Goal: Task Accomplishment & Management: Manage account settings

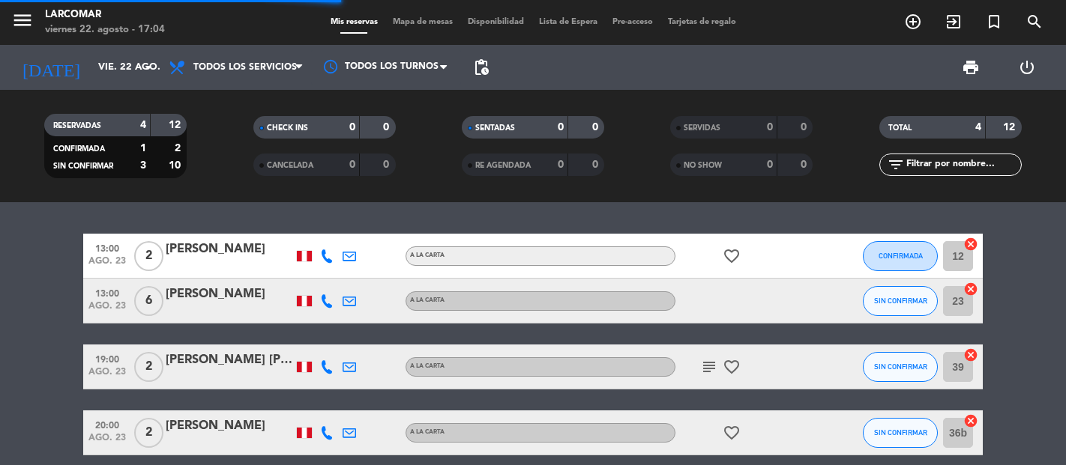
click at [38, 10] on span "menu" at bounding box center [28, 22] width 34 height 35
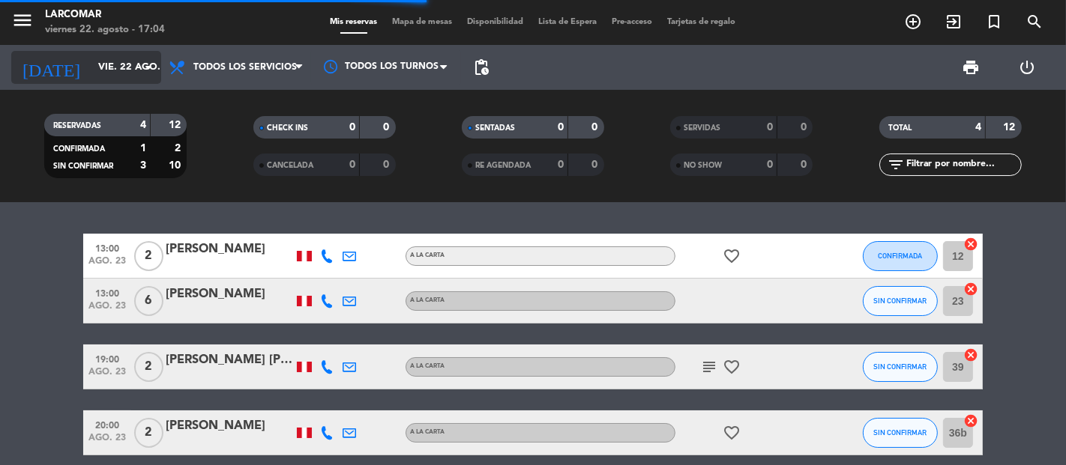
click at [109, 61] on input "vie. 22 ago." at bounding box center [156, 67] width 130 height 27
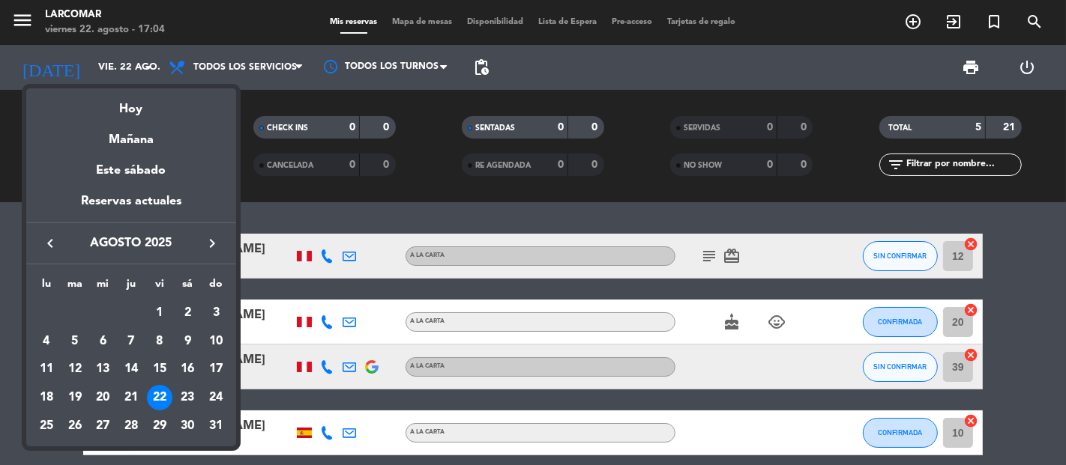
click at [17, 13] on div at bounding box center [533, 232] width 1066 height 465
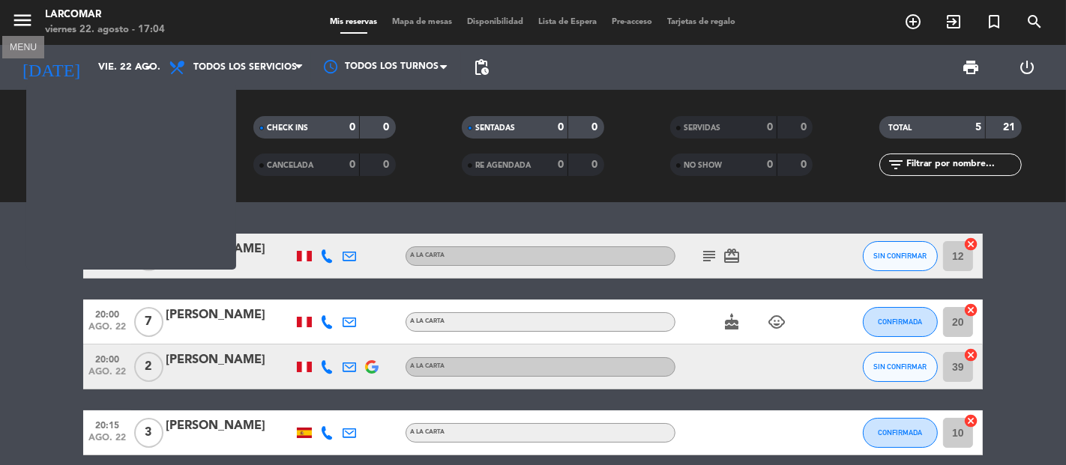
click at [19, 15] on icon "menu" at bounding box center [22, 20] width 22 height 22
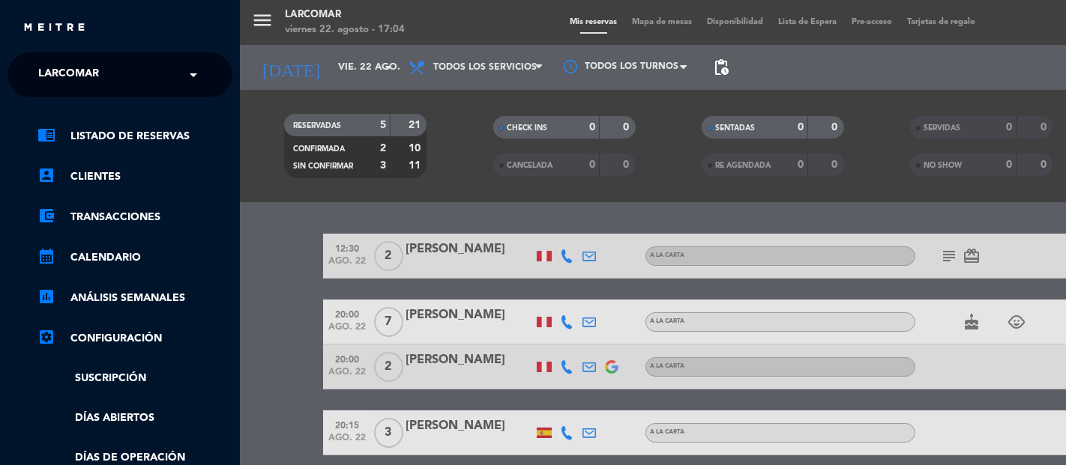
click at [111, 88] on div "× Larcomar" at bounding box center [76, 74] width 89 height 31
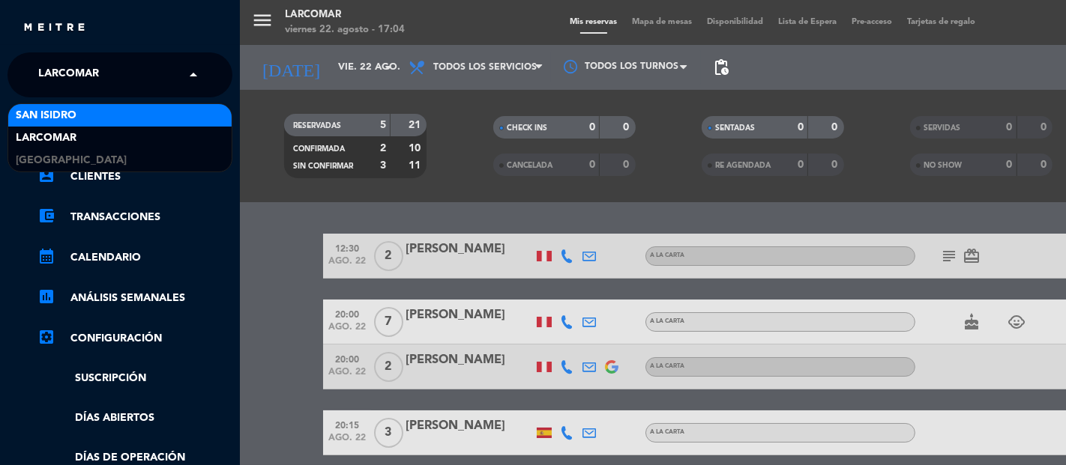
click at [76, 117] on span "San Isidro" at bounding box center [46, 115] width 61 height 17
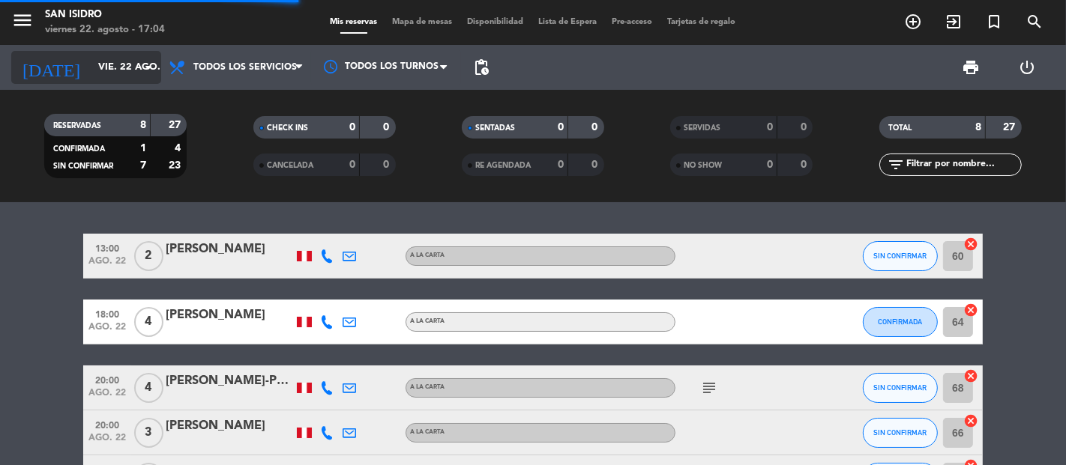
click at [92, 70] on input "vie. 22 ago." at bounding box center [156, 67] width 130 height 27
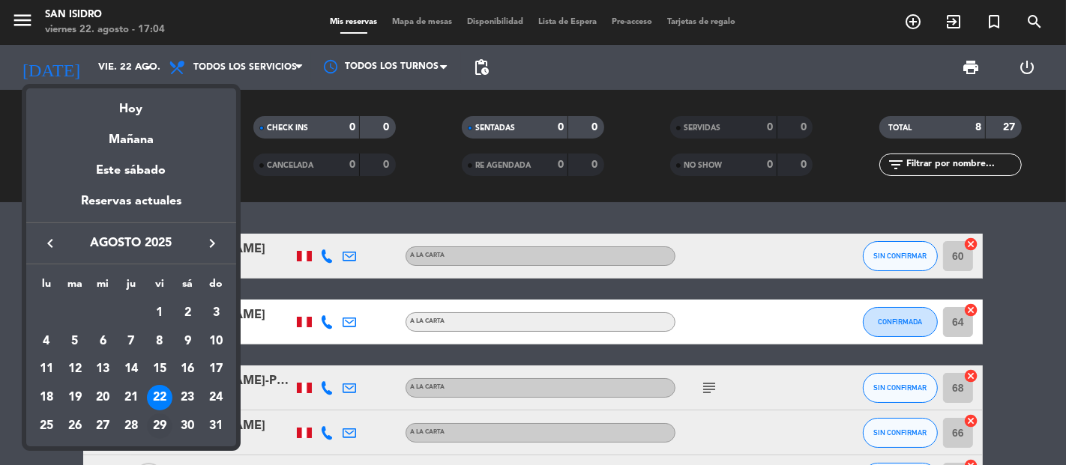
click at [160, 423] on div "29" at bounding box center [159, 426] width 25 height 25
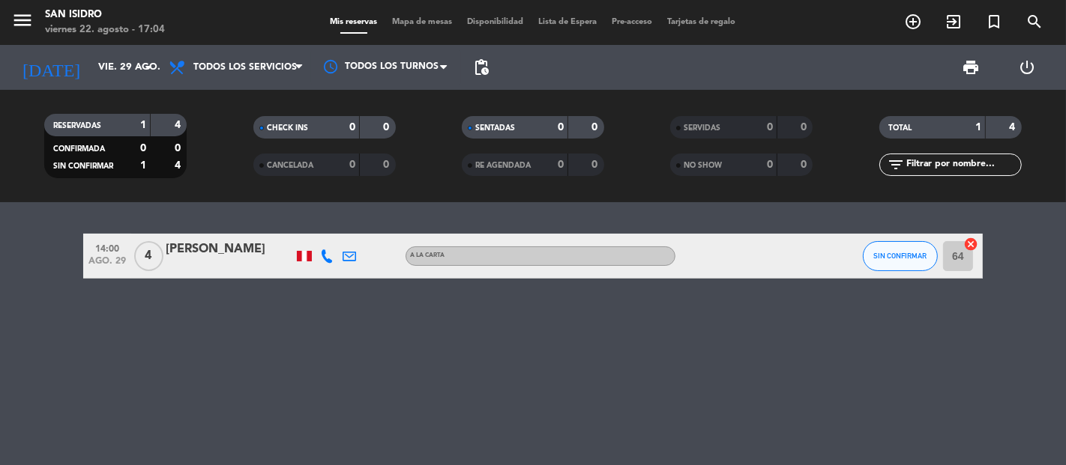
click at [322, 257] on icon at bounding box center [326, 256] width 13 height 13
click at [332, 226] on span "content_paste" at bounding box center [337, 230] width 11 height 11
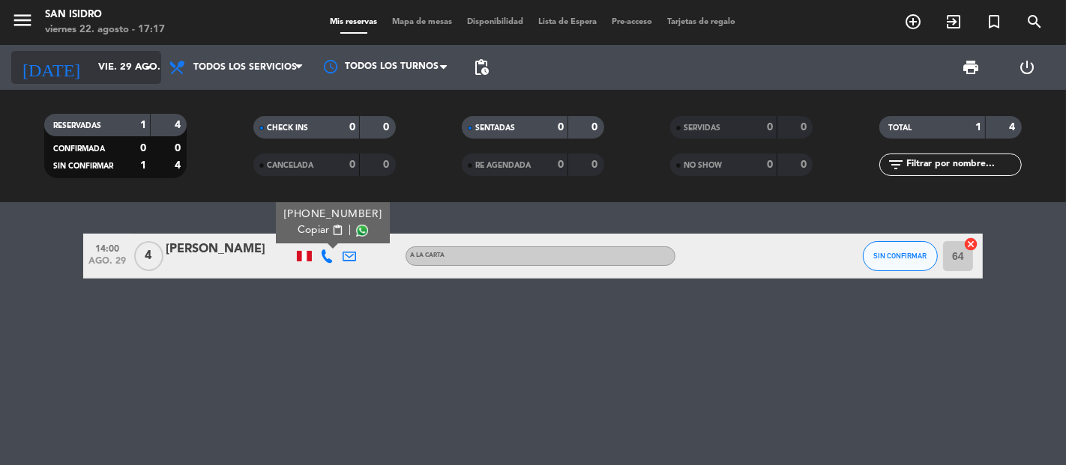
click at [117, 72] on input "vie. 29 ago." at bounding box center [156, 67] width 130 height 27
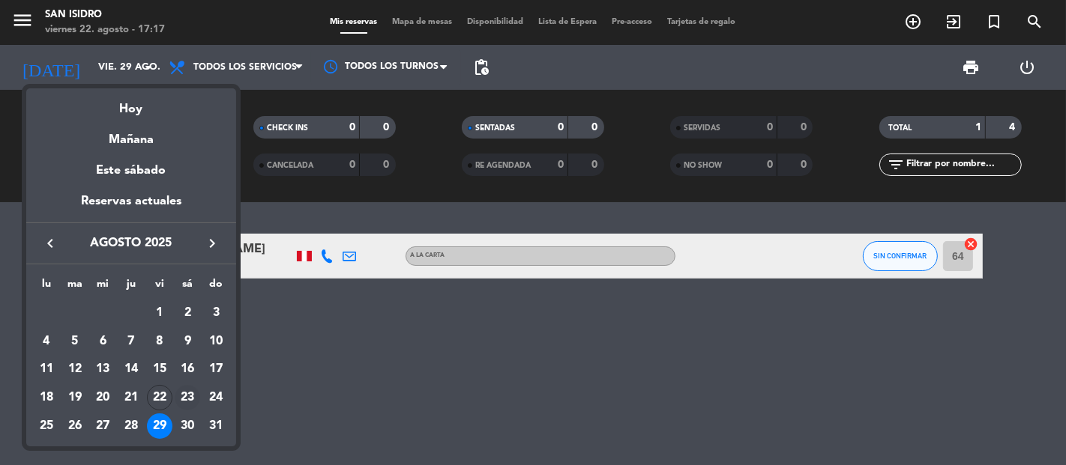
click at [184, 399] on div "23" at bounding box center [187, 397] width 25 height 25
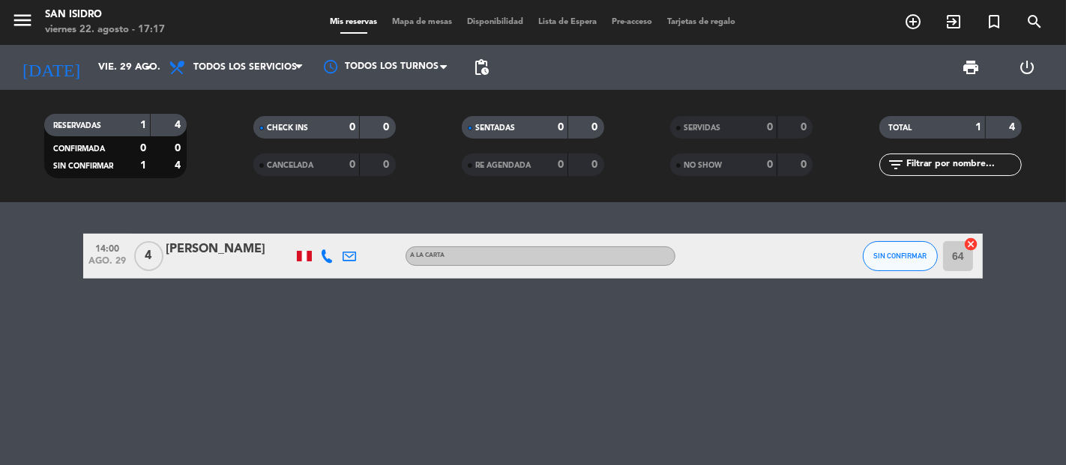
type input "sáb. 23 ago."
click at [13, 9] on icon "menu" at bounding box center [22, 20] width 22 height 22
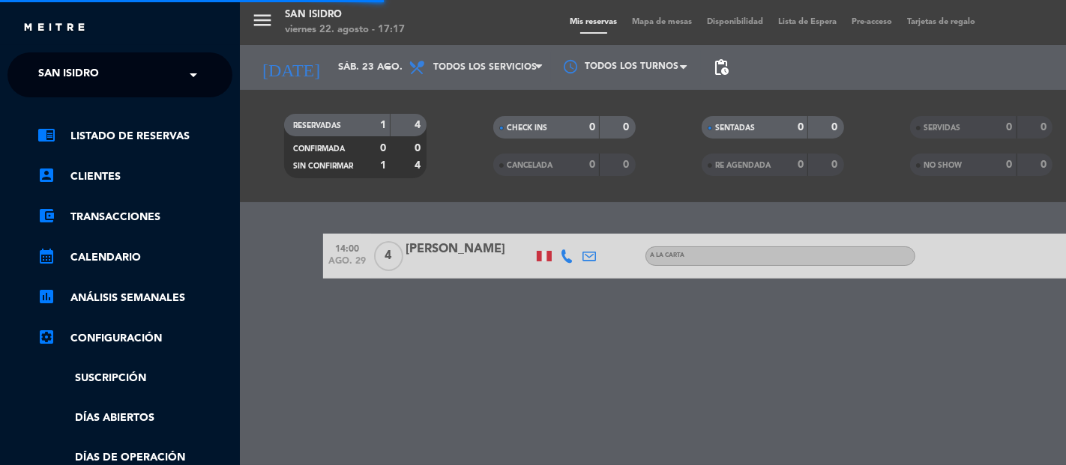
click at [70, 56] on ng-select "× San [PERSON_NAME] ×" at bounding box center [119, 74] width 225 height 45
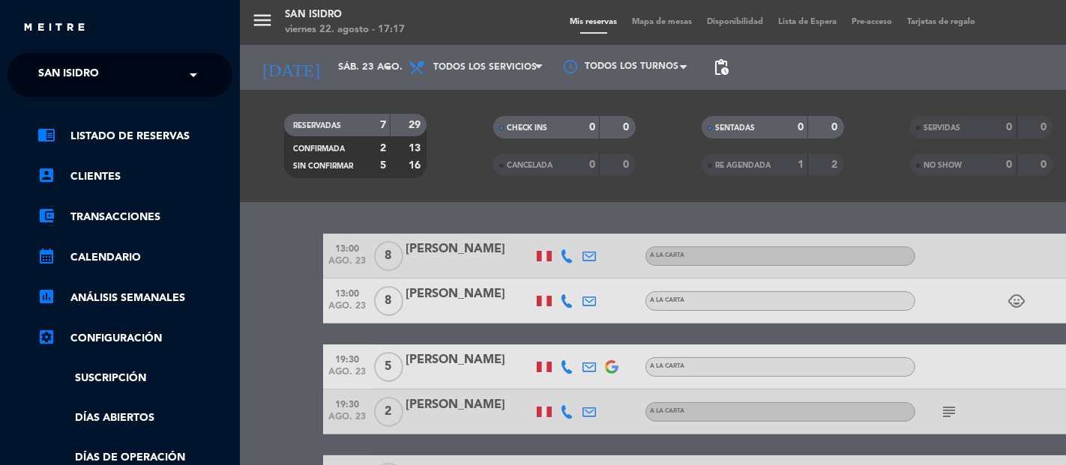
drag, startPoint x: 90, startPoint y: 72, endPoint x: 121, endPoint y: 92, distance: 37.4
click at [91, 73] on span "San Isidro" at bounding box center [68, 74] width 61 height 31
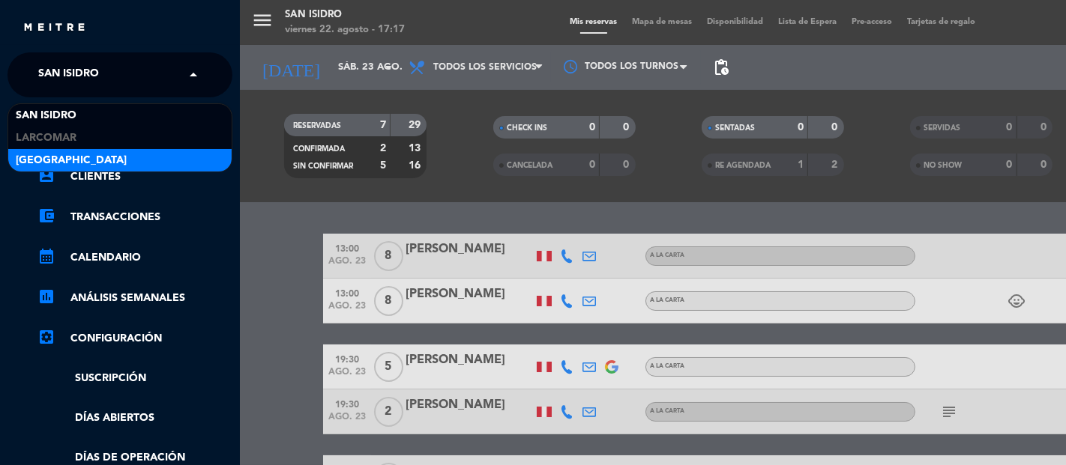
click at [99, 167] on div "[GEOGRAPHIC_DATA]" at bounding box center [119, 160] width 223 height 22
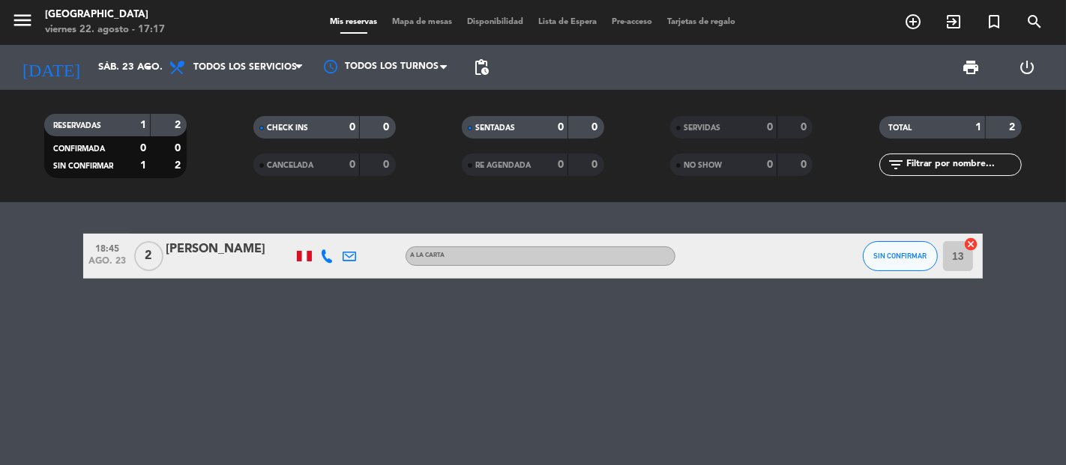
click at [332, 259] on icon at bounding box center [326, 256] width 13 height 13
click at [337, 226] on span "content_paste" at bounding box center [342, 230] width 11 height 11
click at [346, 262] on icon at bounding box center [349, 256] width 13 height 13
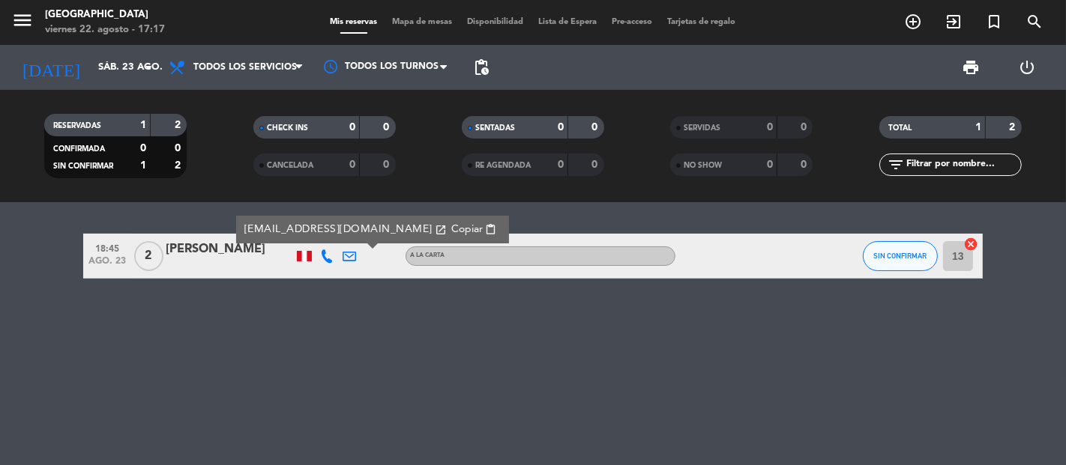
click at [451, 230] on span "Copiar" at bounding box center [466, 230] width 31 height 16
